Goal: Transaction & Acquisition: Purchase product/service

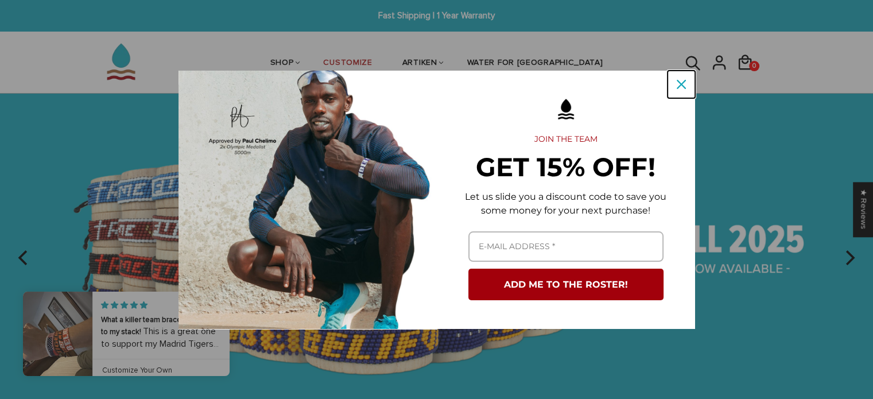
click at [684, 84] on icon "close icon" at bounding box center [681, 84] width 9 height 9
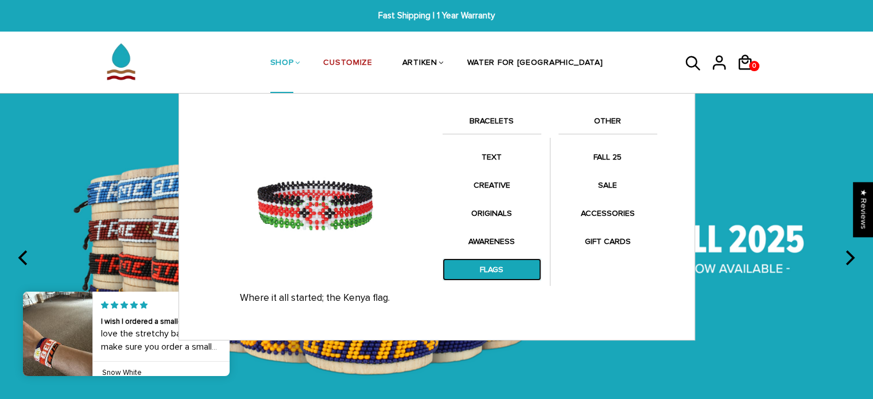
click at [494, 270] on link "FLAGS" at bounding box center [491, 269] width 99 height 22
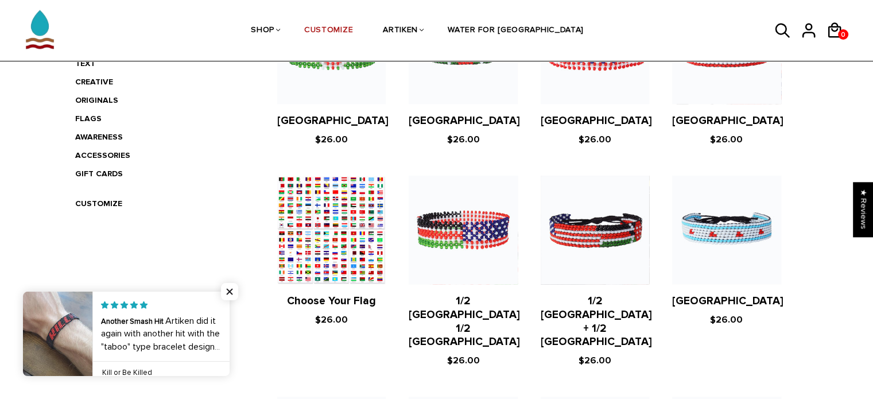
scroll to position [321, 0]
click at [746, 244] on figure at bounding box center [726, 230] width 108 height 108
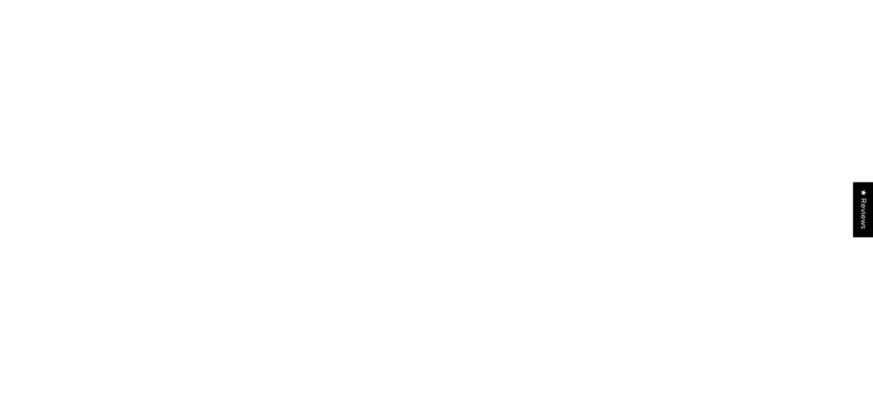
scroll to position [321, 0]
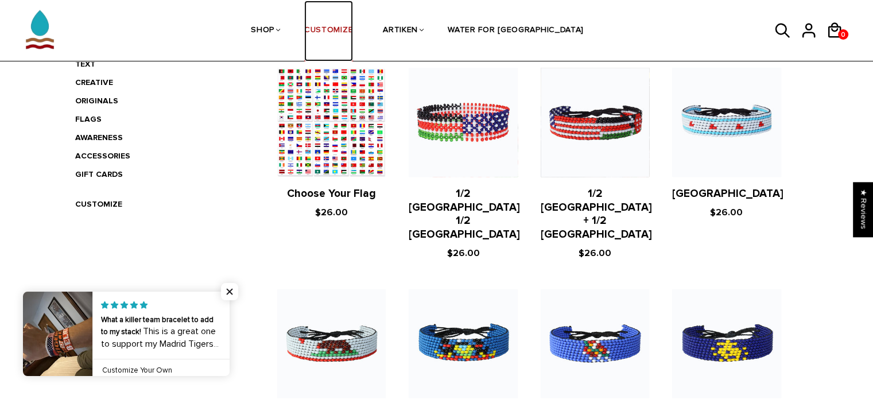
click at [353, 20] on link "CUSTOMIZE" at bounding box center [328, 31] width 49 height 61
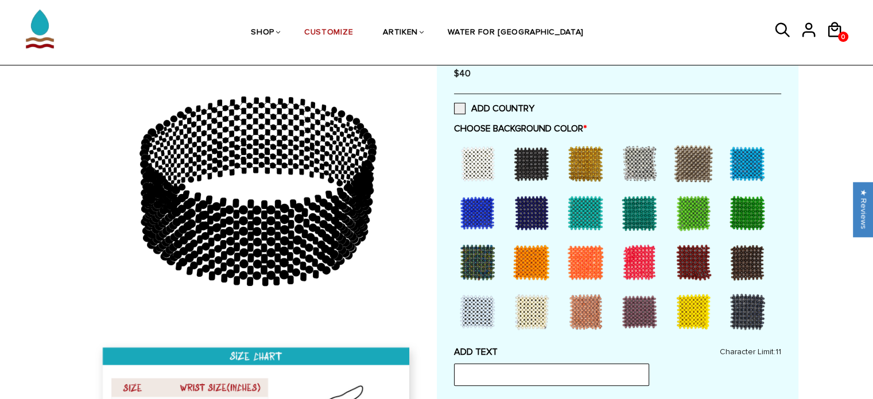
scroll to position [298, 0]
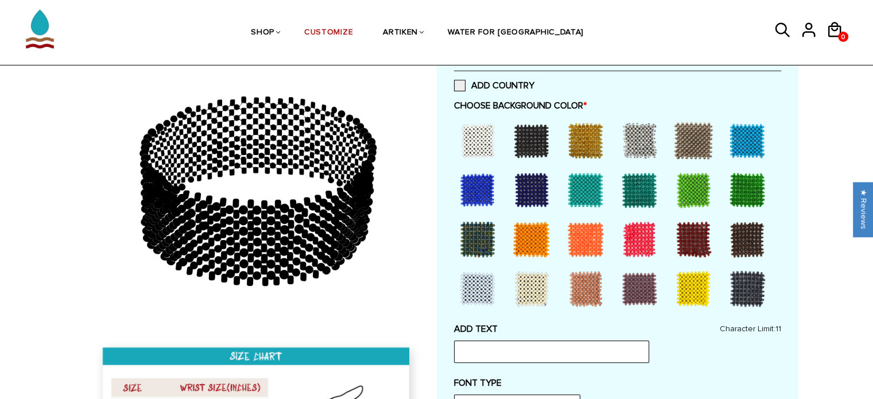
click at [482, 242] on div at bounding box center [478, 239] width 46 height 46
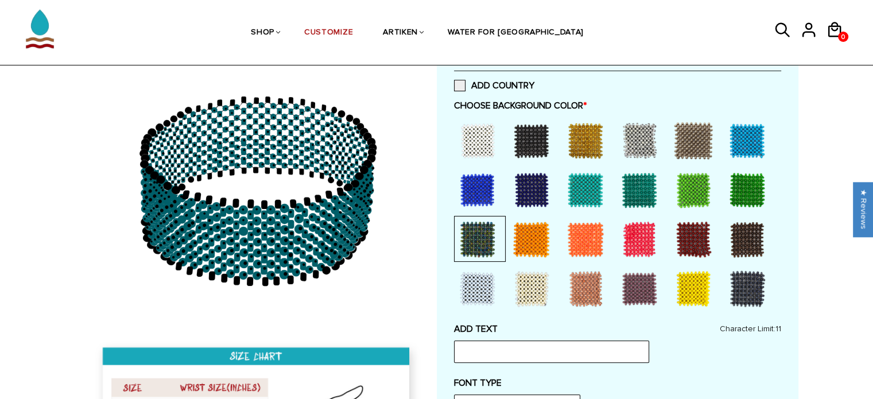
click at [749, 184] on div at bounding box center [747, 190] width 46 height 46
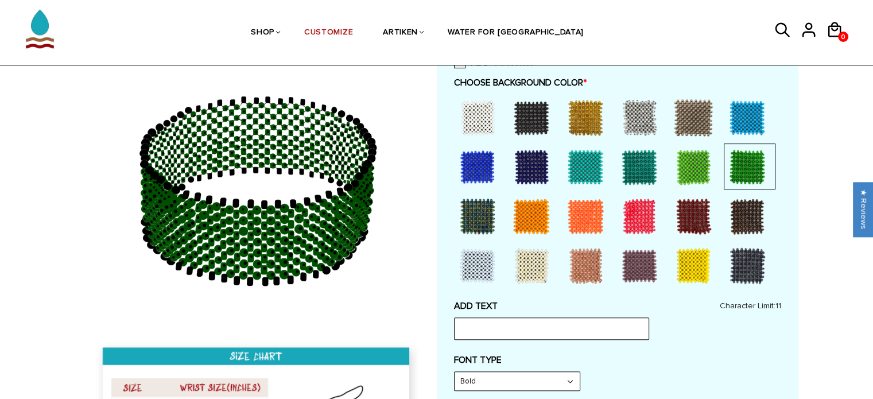
scroll to position [344, 0]
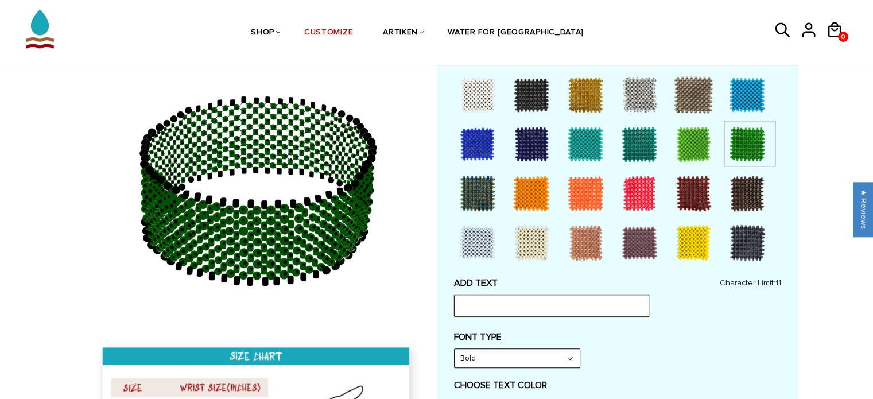
click at [578, 305] on input "text" at bounding box center [551, 305] width 195 height 22
type input "shamrocks"
click at [572, 356] on select "Bold" at bounding box center [517, 358] width 125 height 18
click at [455, 349] on select "Bold" at bounding box center [517, 358] width 125 height 18
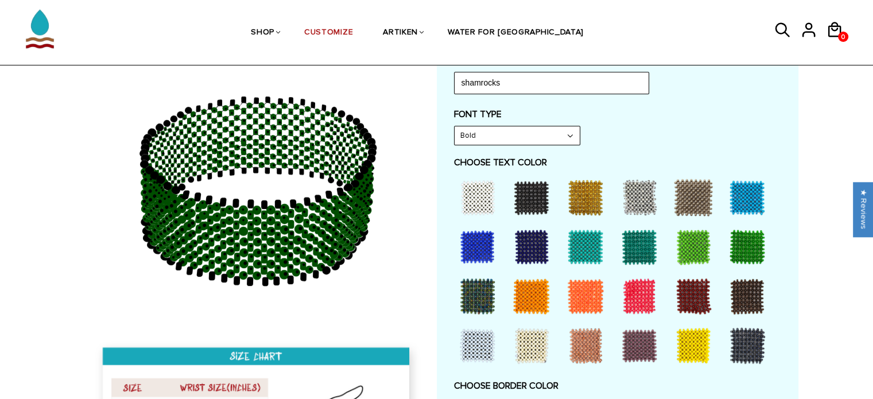
scroll to position [569, 0]
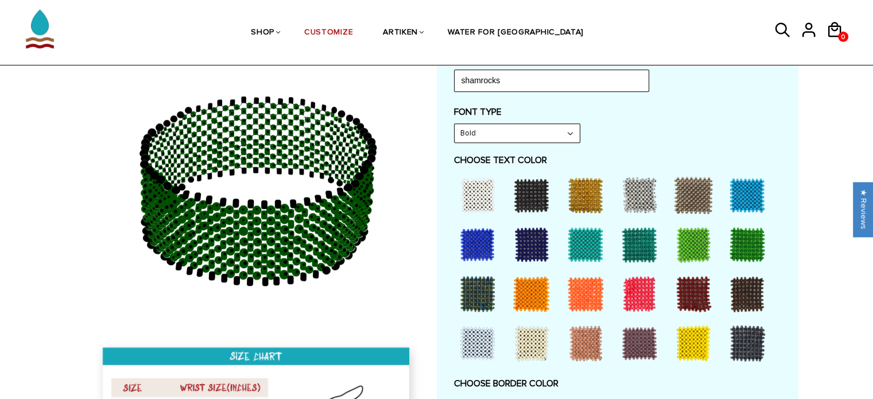
click at [684, 344] on div at bounding box center [693, 343] width 46 height 46
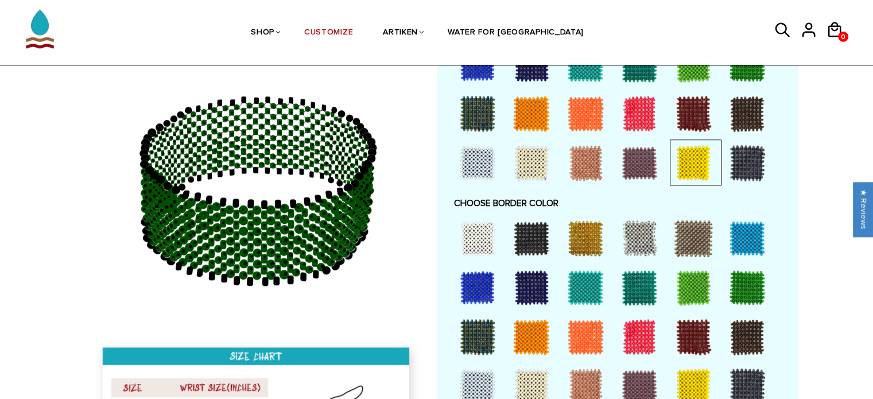
scroll to position [796, 0]
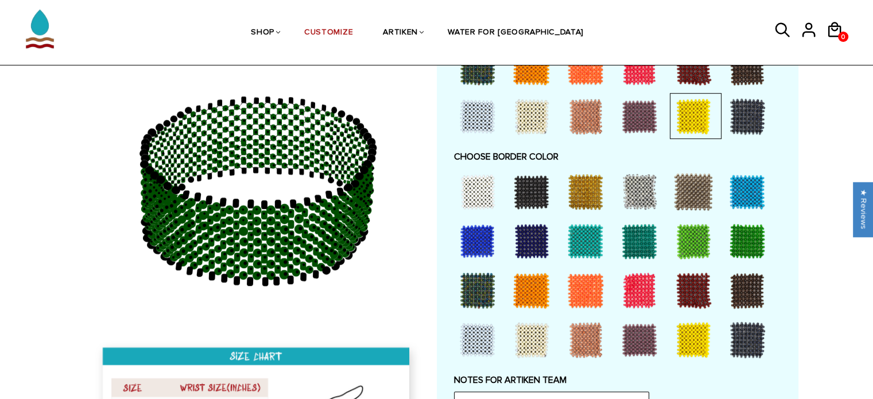
click at [472, 192] on div at bounding box center [478, 192] width 46 height 46
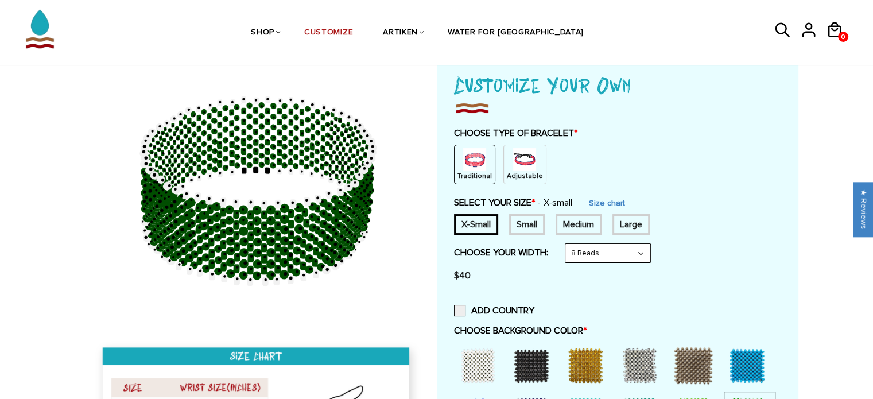
scroll to position [71, 0]
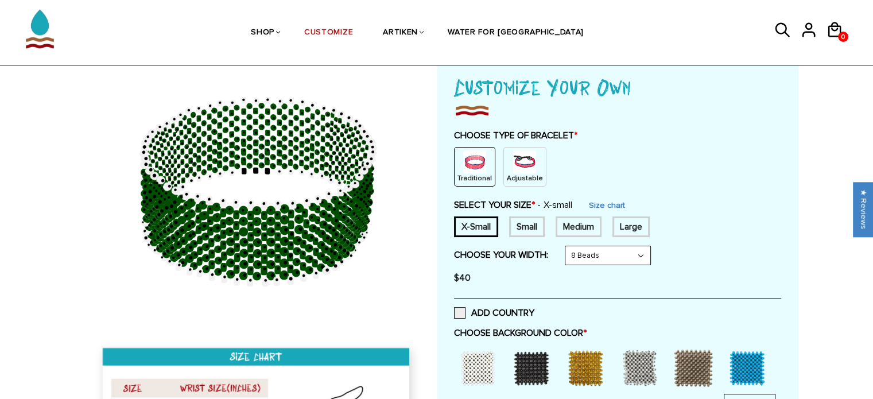
click at [521, 166] on img at bounding box center [524, 161] width 23 height 23
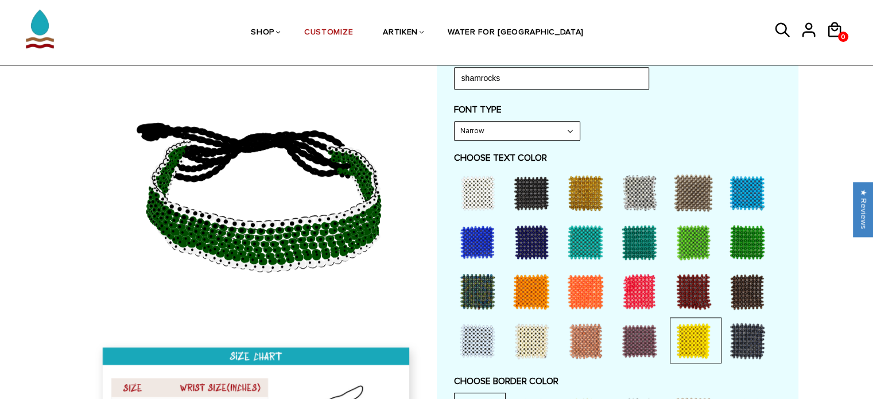
scroll to position [537, 0]
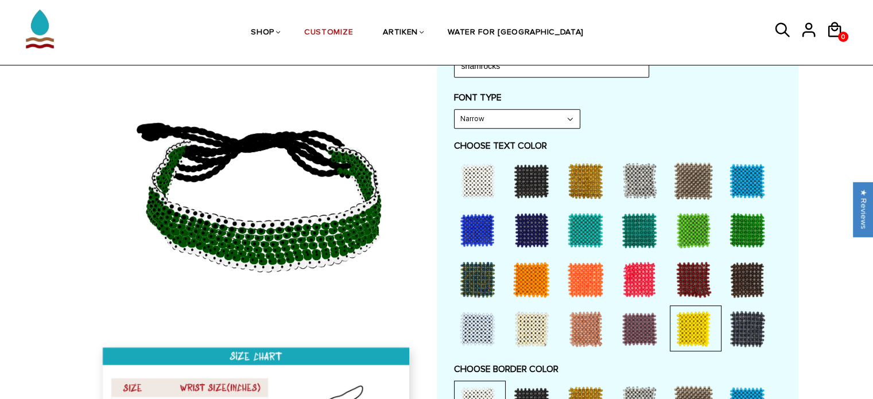
click at [675, 332] on div at bounding box center [693, 329] width 46 height 46
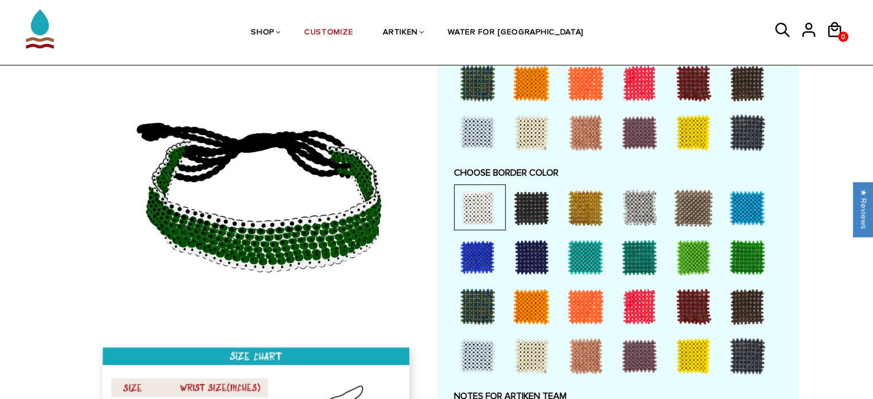
scroll to position [746, 0]
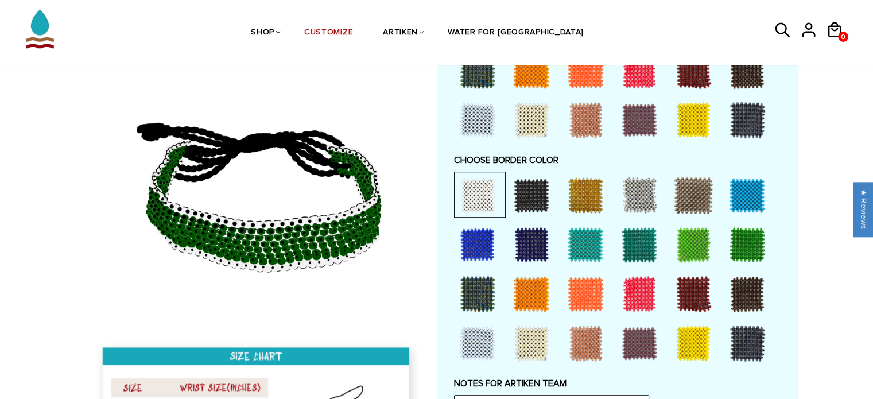
click at [588, 195] on div at bounding box center [585, 195] width 46 height 46
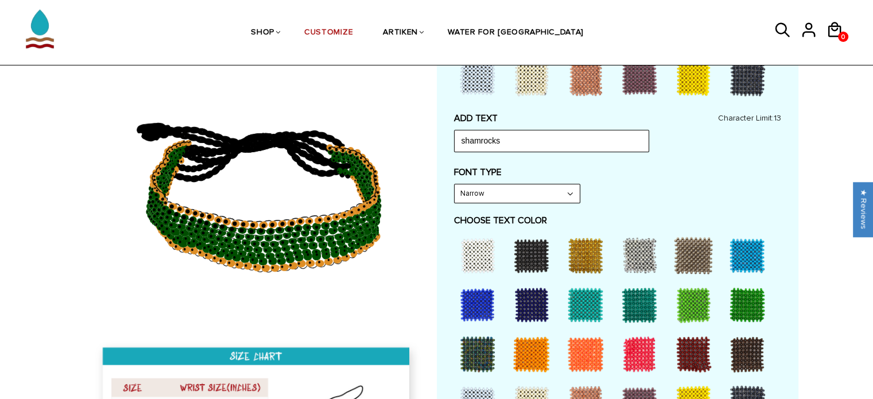
scroll to position [428, 0]
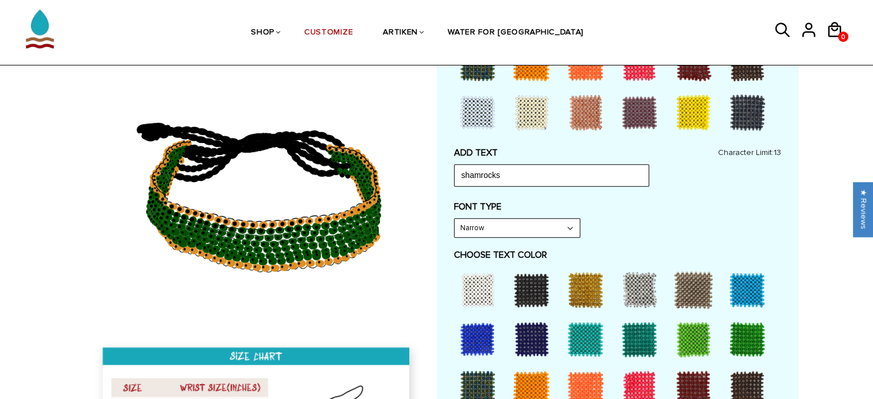
click at [569, 227] on select "Narrow Bold" at bounding box center [517, 228] width 125 height 18
select select "Bold"
click at [455, 219] on select "Narrow Bold" at bounding box center [517, 228] width 125 height 18
click at [671, 220] on div "FONT TYPE Bold Narrow Bold" at bounding box center [617, 219] width 327 height 37
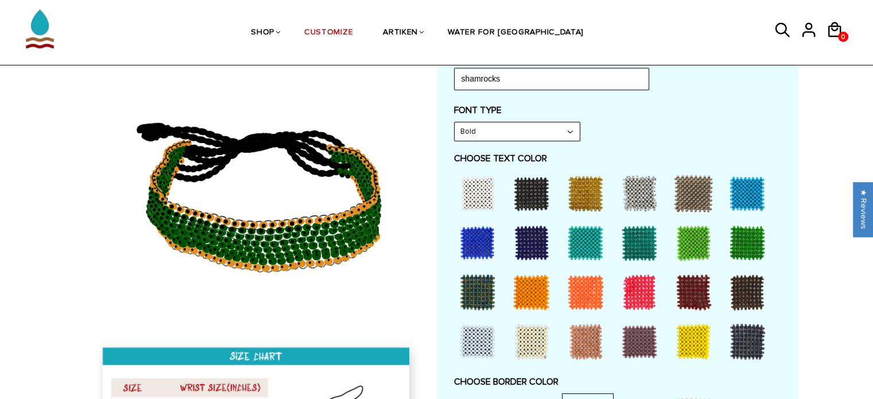
scroll to position [537, 0]
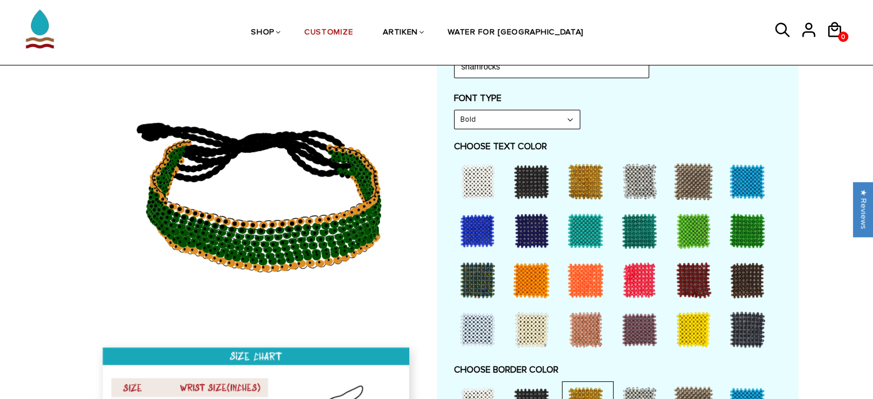
click at [482, 175] on div at bounding box center [478, 181] width 46 height 46
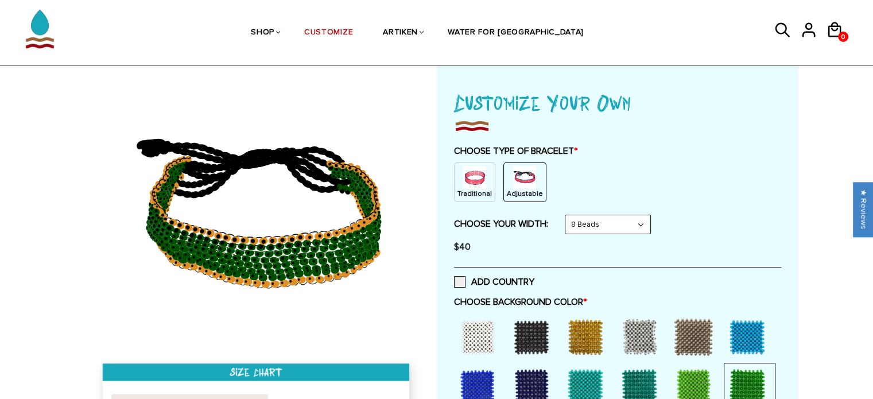
scroll to position [54, 0]
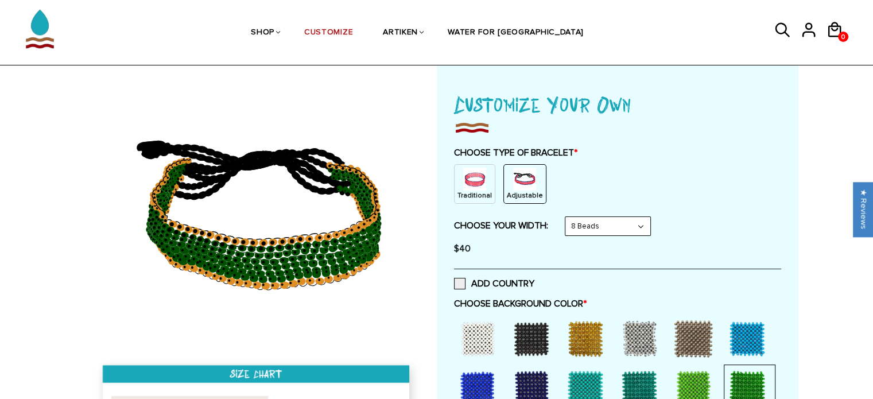
click at [646, 224] on select "8 Beads 6 Beads 10 Beads" at bounding box center [607, 226] width 85 height 18
click at [567, 217] on select "8 Beads 6 Beads 10 Beads" at bounding box center [607, 226] width 85 height 18
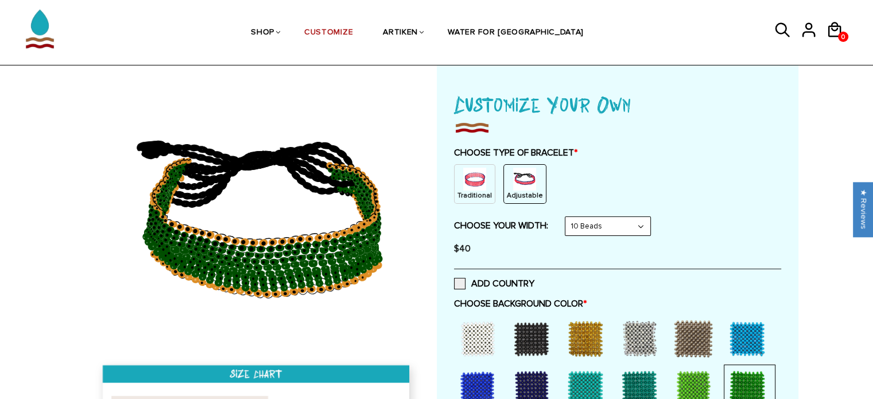
click at [647, 222] on select "8 Beads 6 Beads 10 Beads" at bounding box center [607, 226] width 85 height 18
select select "8-beads"
click at [567, 217] on select "8 Beads 6 Beads 10 Beads" at bounding box center [607, 226] width 85 height 18
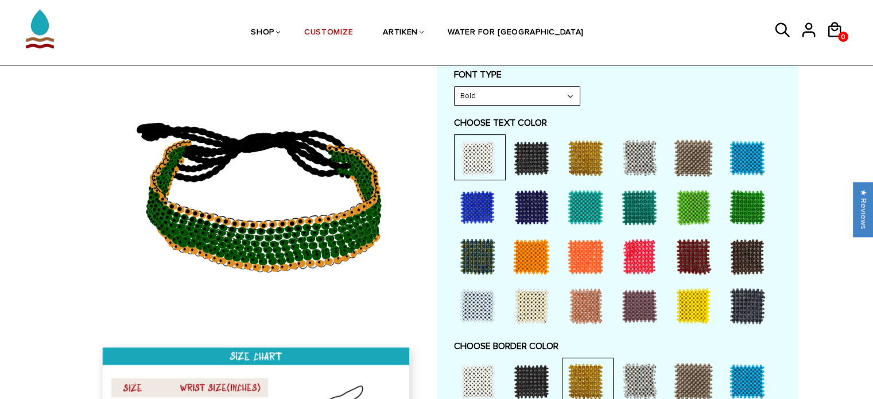
scroll to position [0, 0]
